Goal: Check status

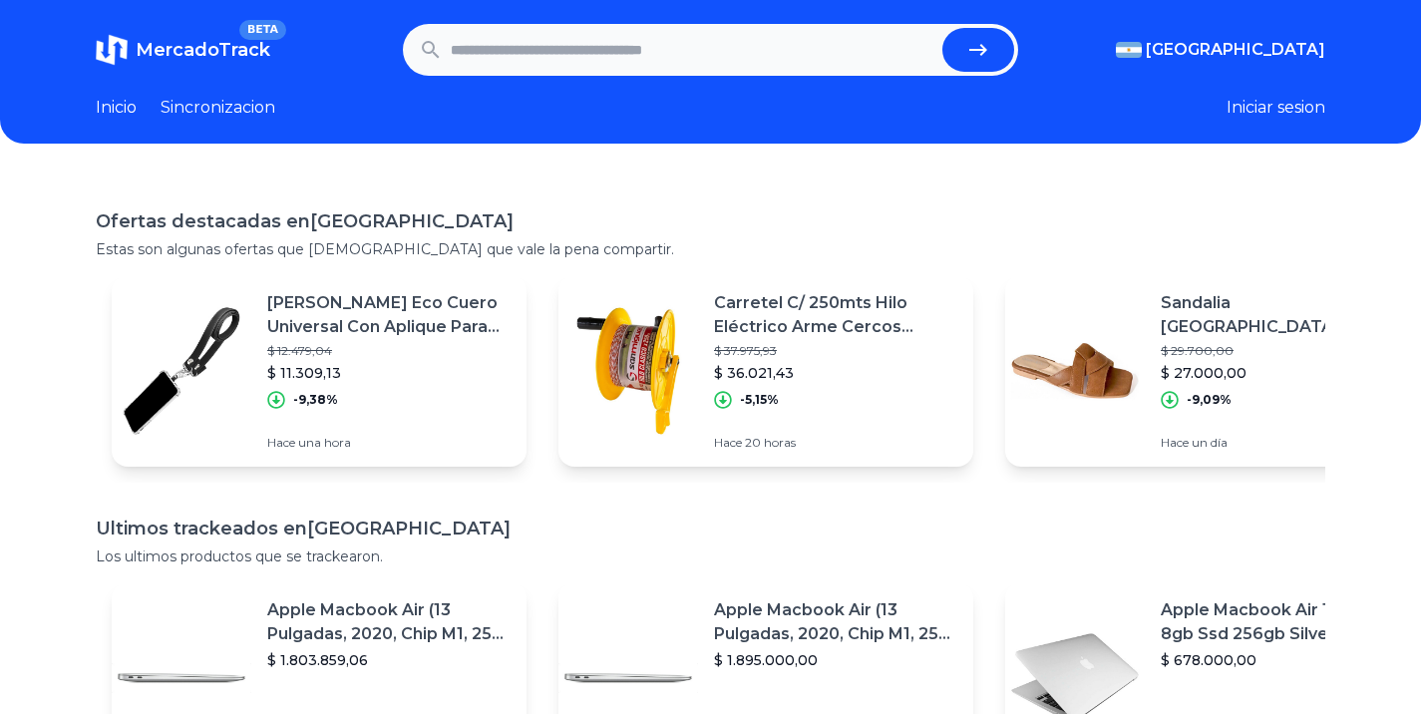
click at [686, 44] on input "text" at bounding box center [693, 50] width 484 height 44
paste input "**********"
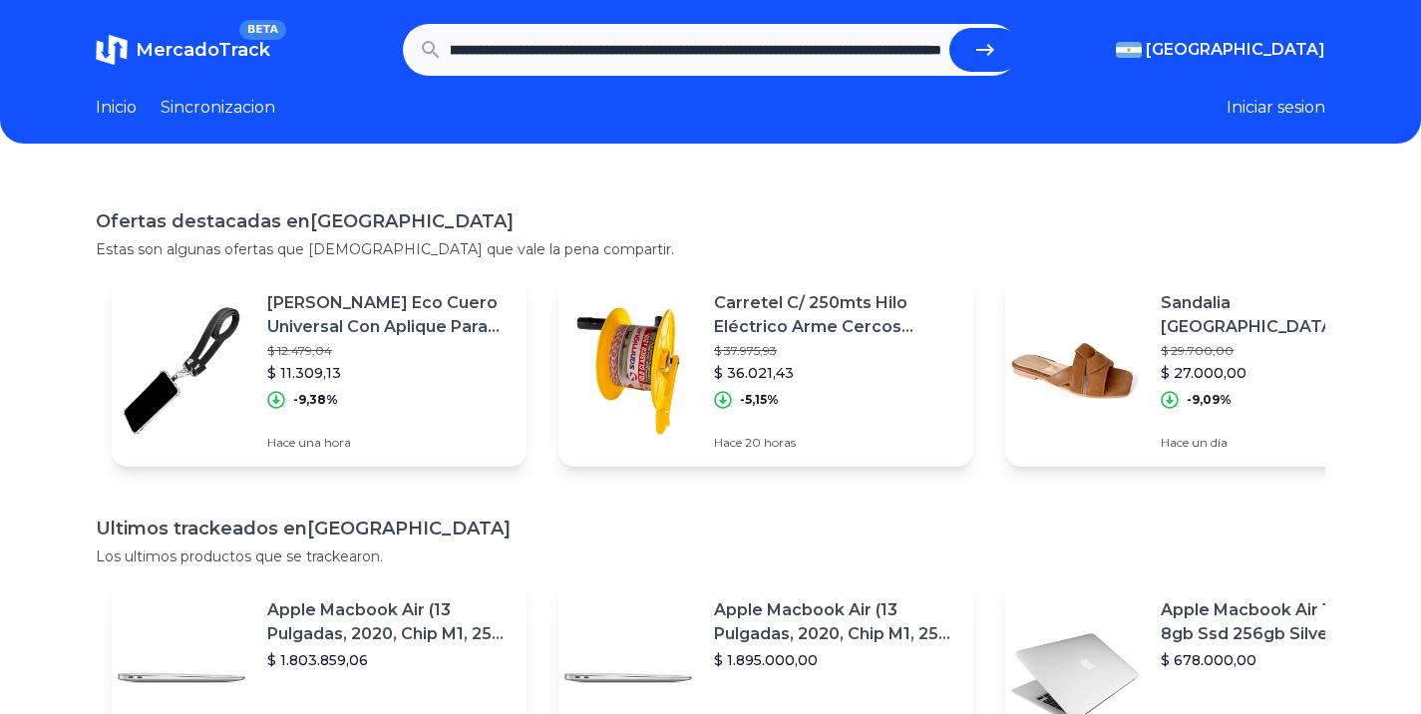
click at [949, 28] on button "submit" at bounding box center [985, 50] width 72 height 44
type input "**********"
